Goal: Task Accomplishment & Management: Manage account settings

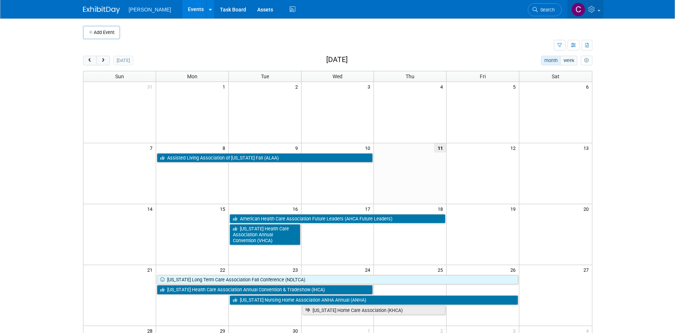
click at [591, 8] on icon at bounding box center [592, 9] width 8 height 7
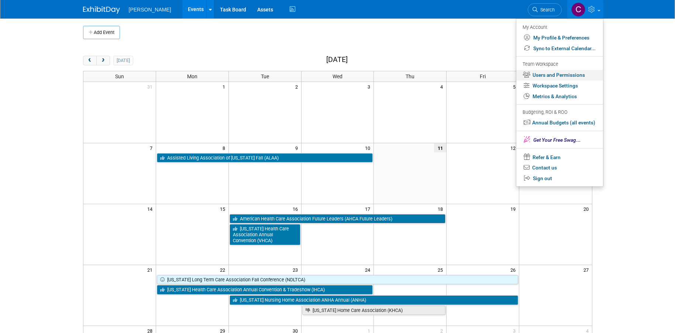
click at [546, 74] on link "Users and Permissions" at bounding box center [559, 75] width 87 height 11
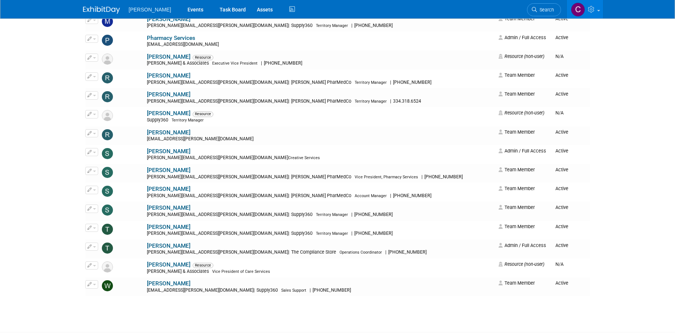
scroll to position [418, 0]
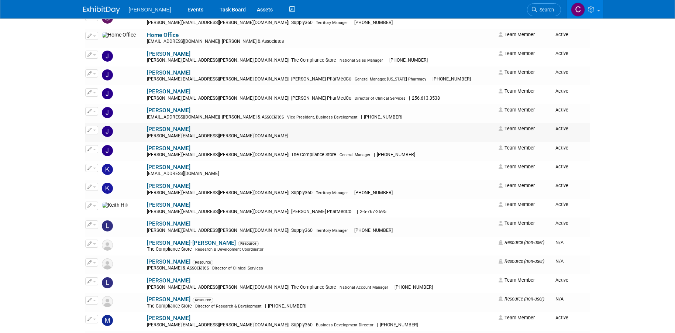
click at [147, 127] on link "[PERSON_NAME]" at bounding box center [169, 129] width 44 height 7
